Goal: Task Accomplishment & Management: Use online tool/utility

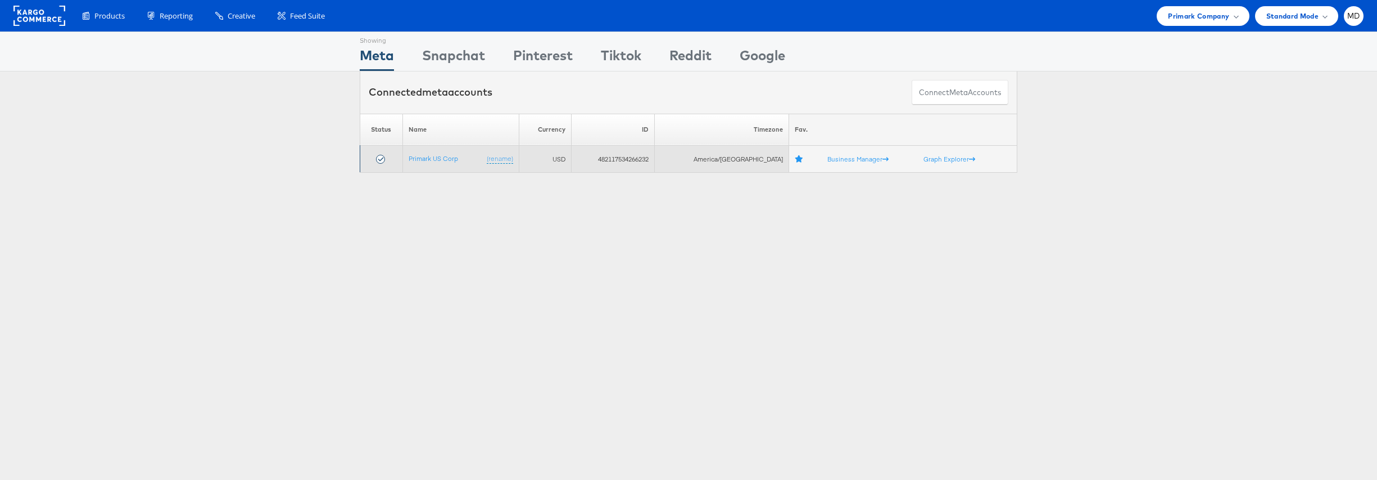
click at [424, 165] on td "Primark US Corp (rename)" at bounding box center [461, 159] width 116 height 27
click at [422, 157] on link "Primark US Corp" at bounding box center [433, 158] width 49 height 8
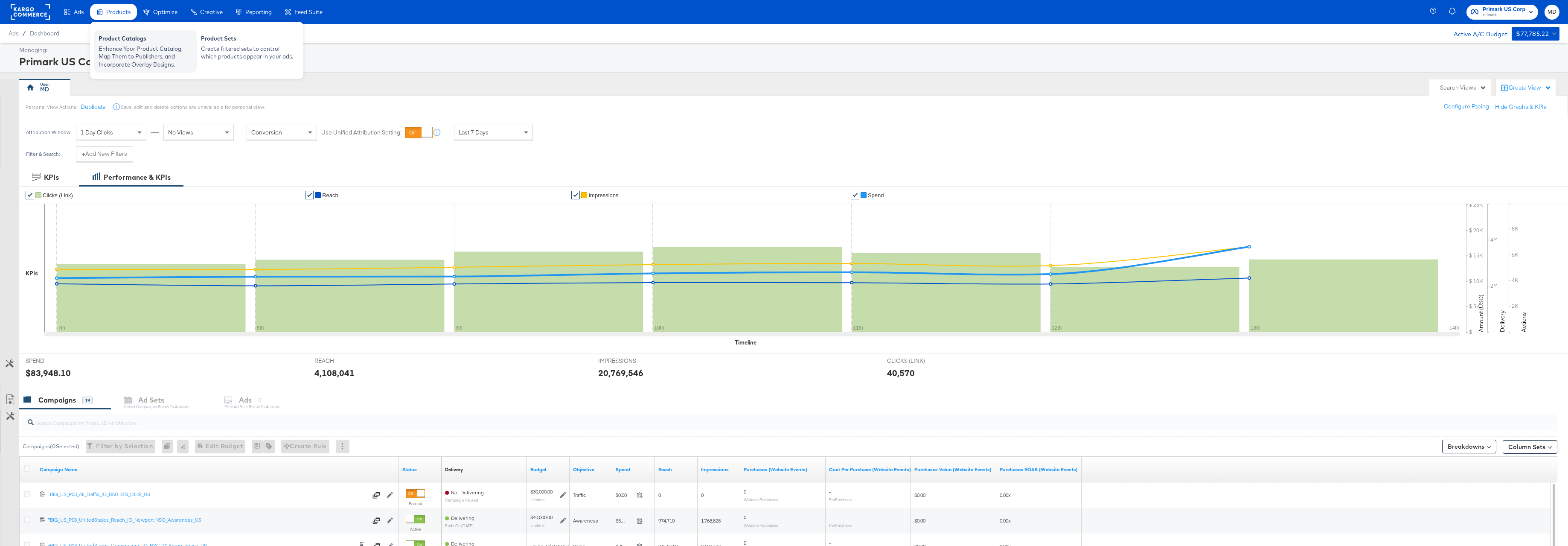
click at [108, 43] on div "Product Catalogs" at bounding box center [146, 39] width 94 height 10
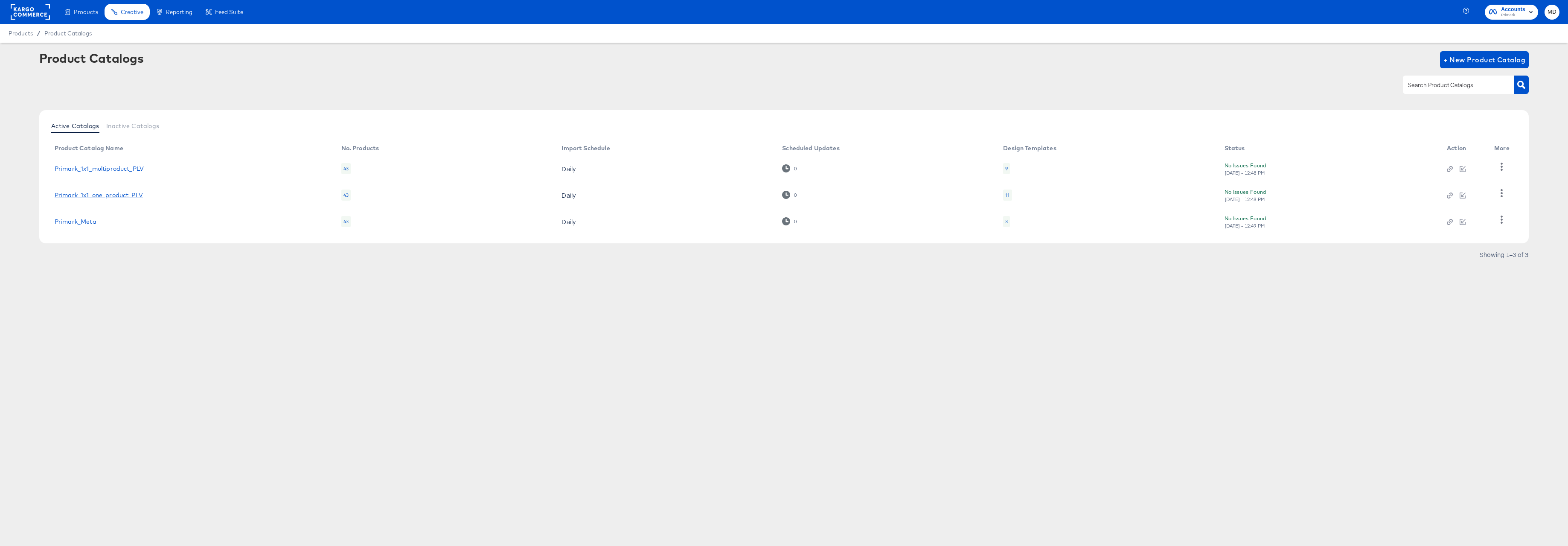
click at [136, 191] on link "Primark_1x1_one_product_PLV" at bounding box center [99, 194] width 88 height 7
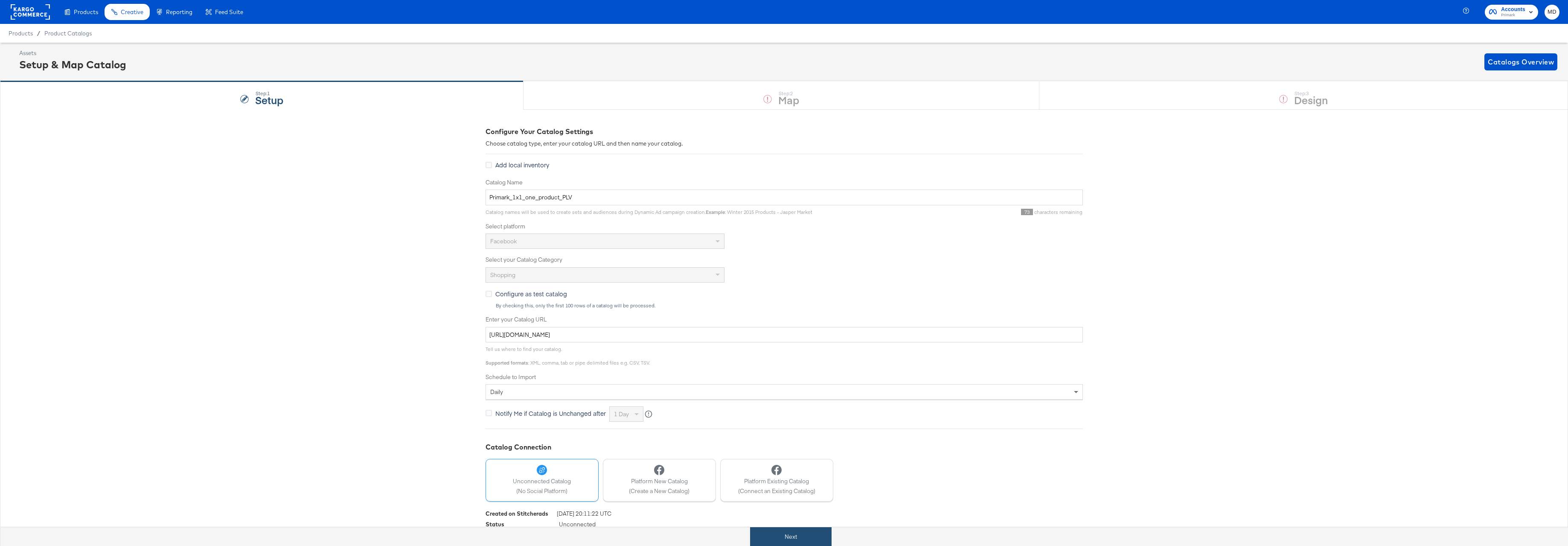
click at [782, 531] on button "Next" at bounding box center [790, 536] width 81 height 19
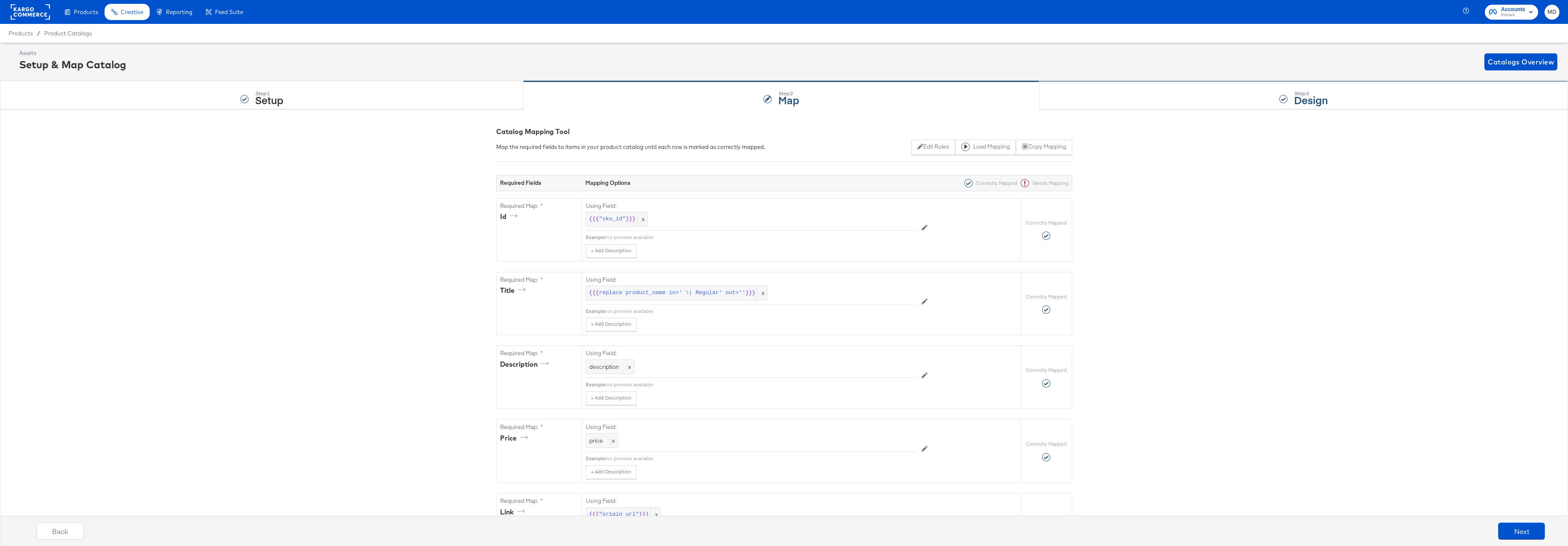
click at [1275, 101] on div "Step: 3 Design" at bounding box center [1304, 95] width 529 height 28
